Goal: Task Accomplishment & Management: Manage account settings

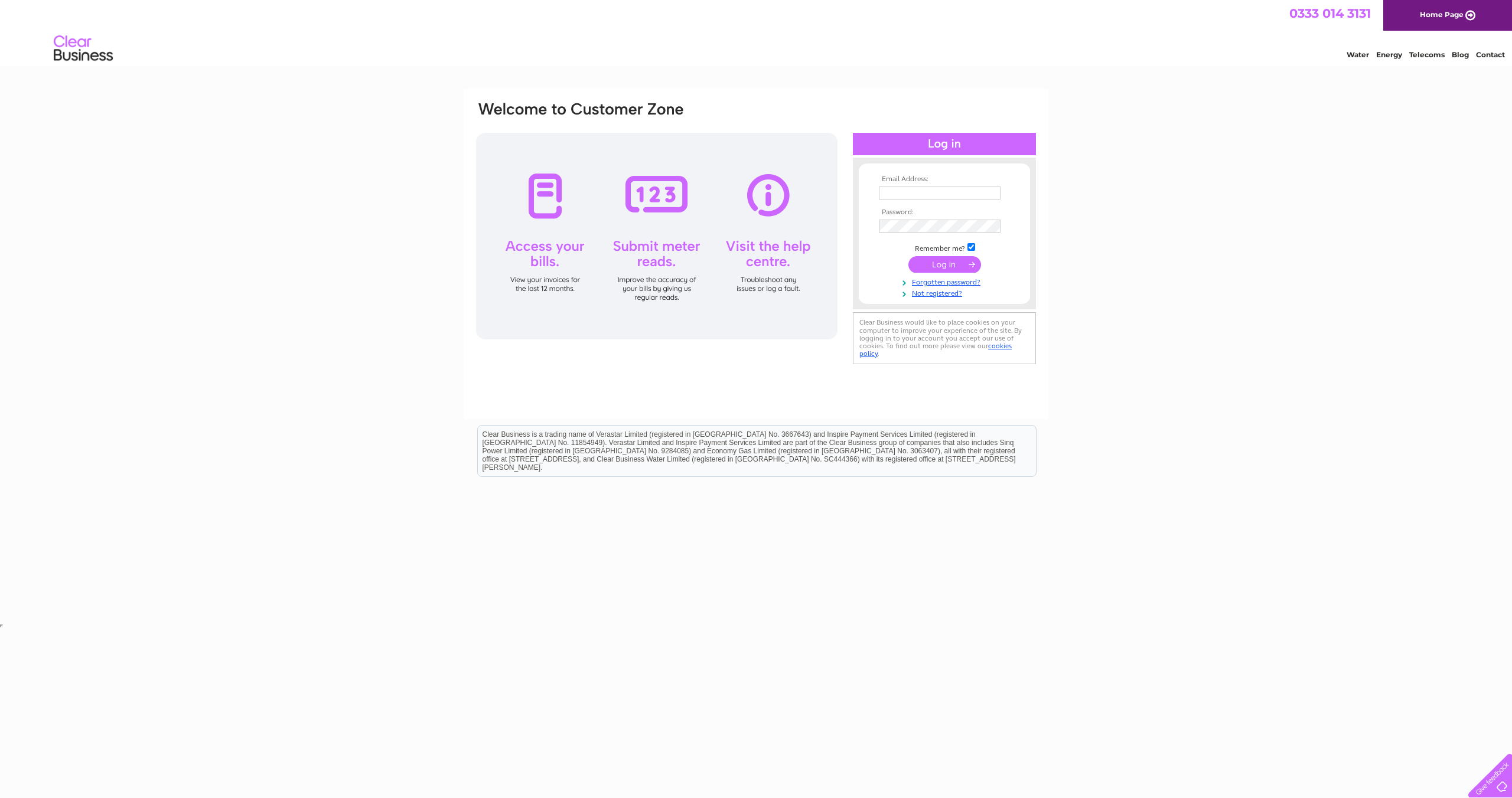
type input "countygaragedingwall@gmail.com"
click at [956, 265] on input "submit" at bounding box center [945, 264] width 72 height 16
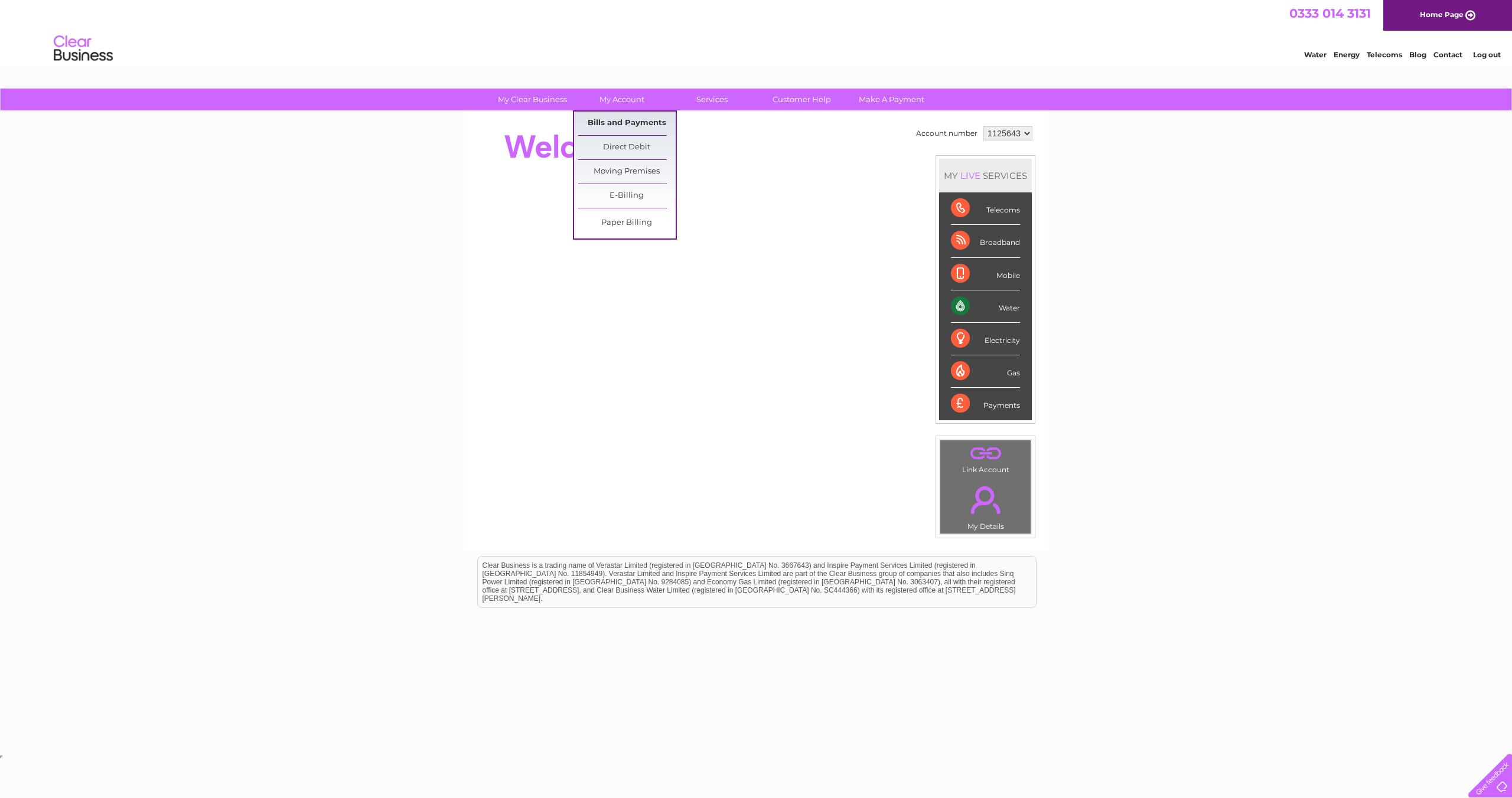
click at [634, 113] on link "Bills and Payments" at bounding box center [626, 123] width 98 height 24
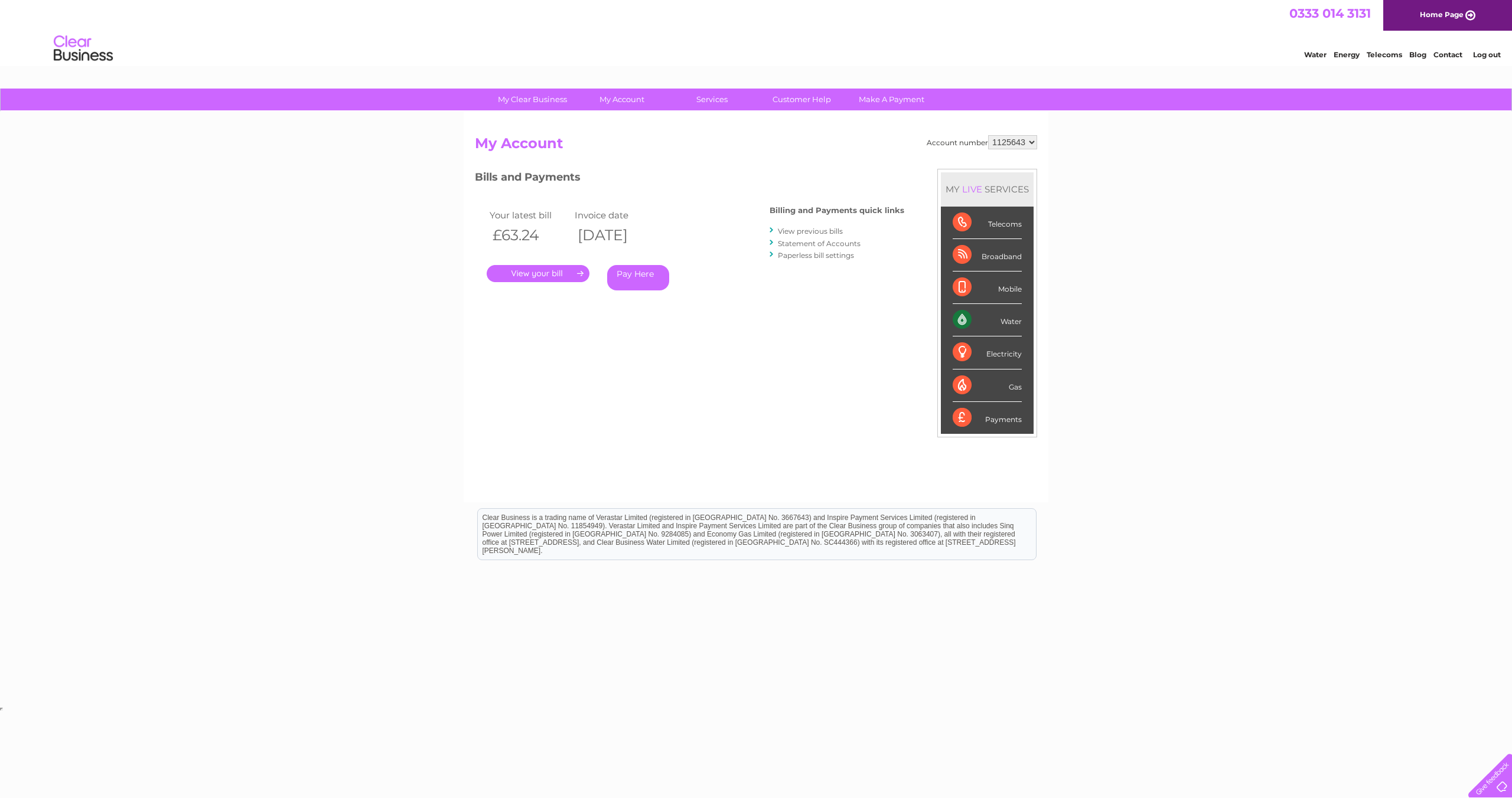
click at [565, 271] on link "." at bounding box center [538, 273] width 103 height 17
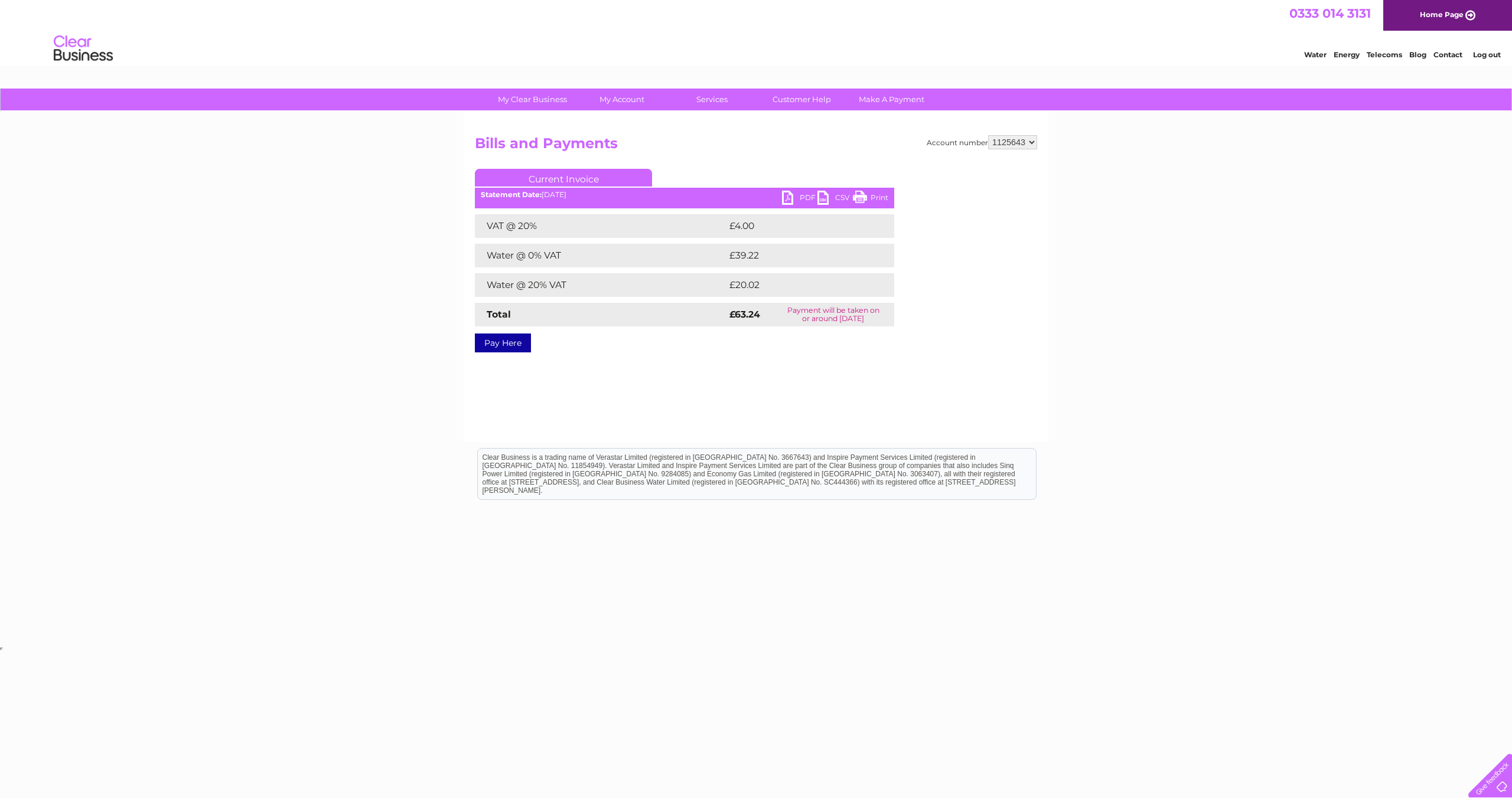
click at [866, 198] on link "Print" at bounding box center [870, 199] width 35 height 17
